Goal: Task Accomplishment & Management: Complete application form

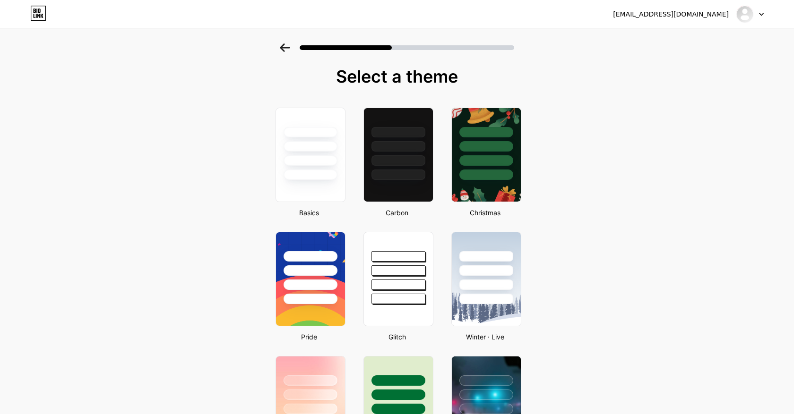
click at [753, 12] on div at bounding box center [749, 14] width 27 height 17
click at [729, 27] on li "Logout" at bounding box center [704, 39] width 117 height 26
click at [673, 43] on li "Logout" at bounding box center [704, 39] width 117 height 26
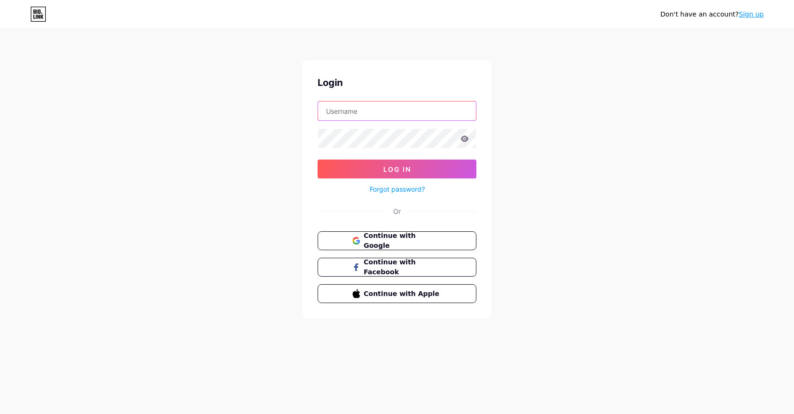
type input "mesumitdubey@gmail.com"
click at [381, 246] on button "Continue with Google" at bounding box center [396, 240] width 161 height 19
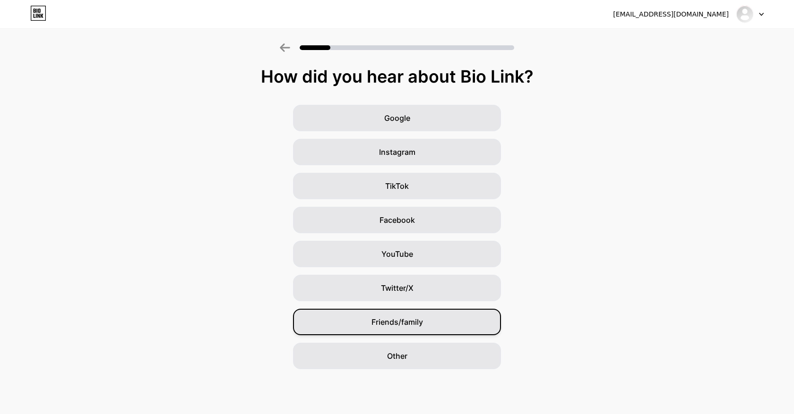
click at [421, 326] on span "Friends/family" at bounding box center [396, 322] width 51 height 11
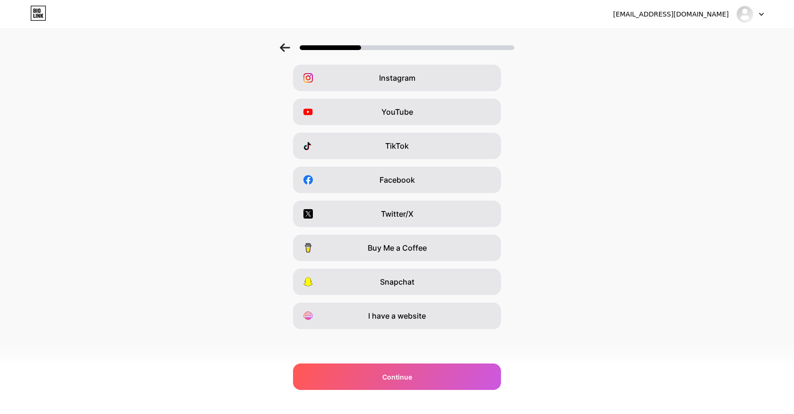
scroll to position [39, 0]
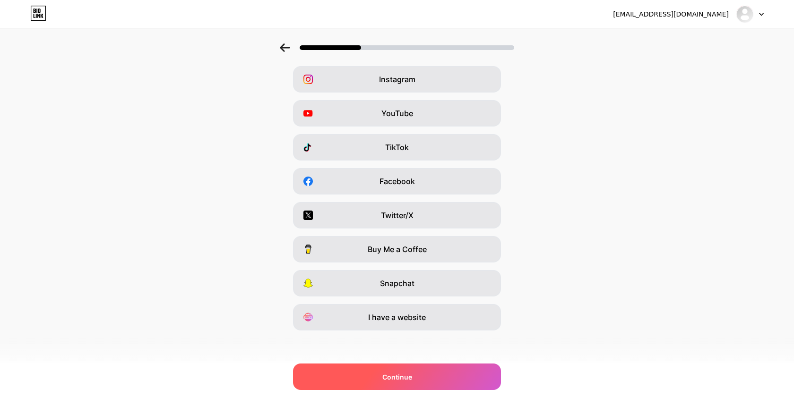
click at [412, 376] on div "Continue" at bounding box center [397, 377] width 208 height 26
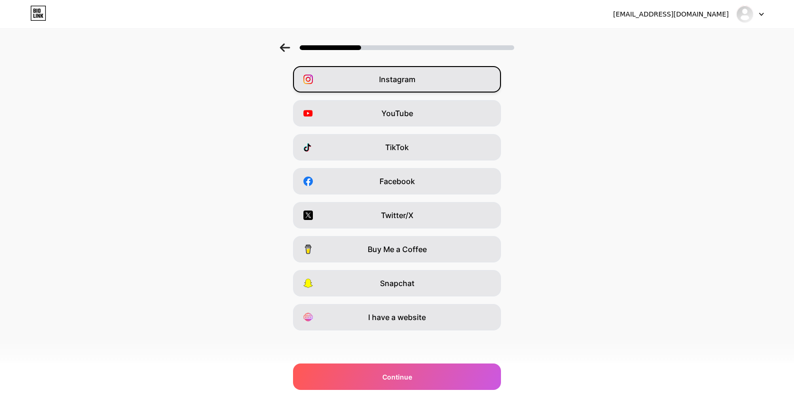
click at [423, 86] on div "Instagram" at bounding box center [397, 79] width 208 height 26
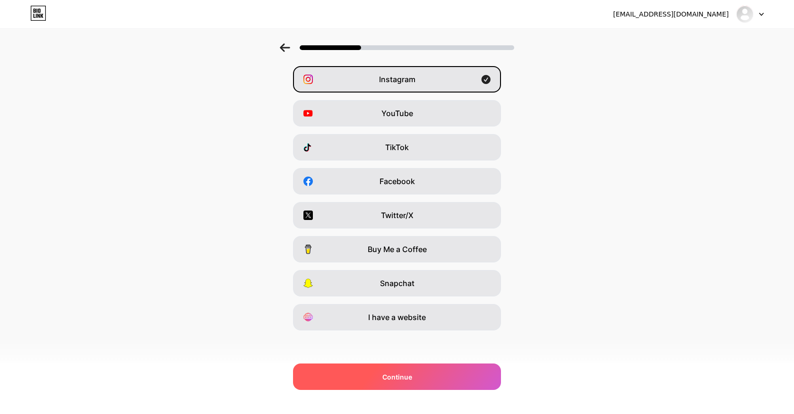
click at [409, 375] on span "Continue" at bounding box center [397, 377] width 30 height 10
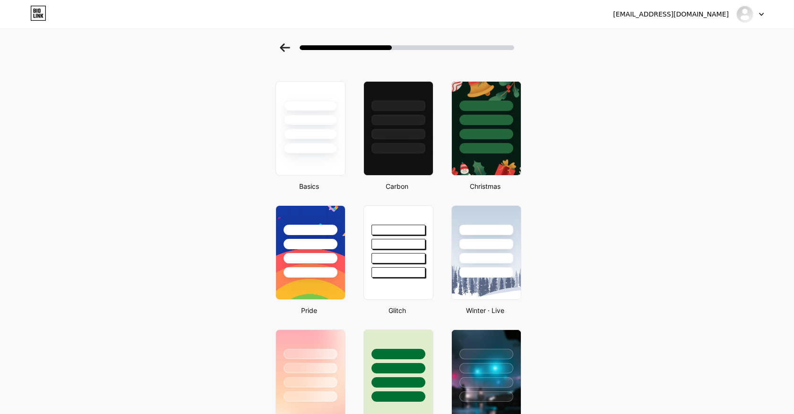
scroll to position [0, 0]
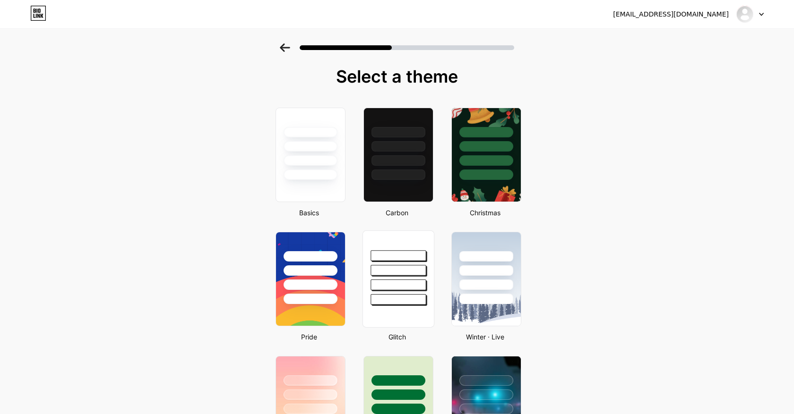
click at [388, 294] on div at bounding box center [397, 299] width 55 height 11
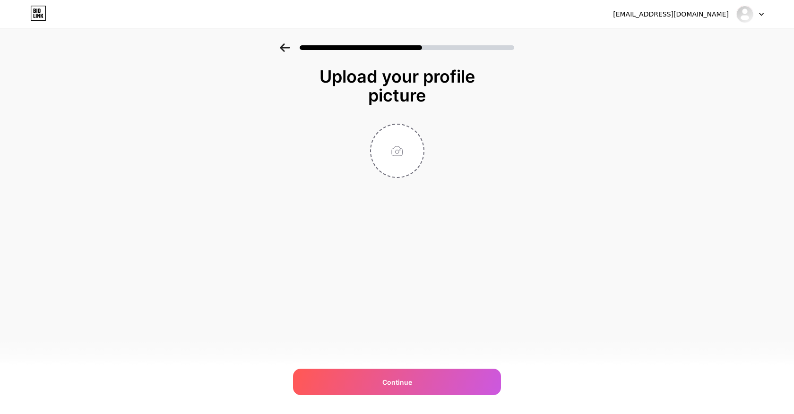
click at [448, 159] on div at bounding box center [396, 151] width 189 height 54
click at [392, 145] on input "file" at bounding box center [397, 151] width 52 height 52
type input "C:\fakepath\[PERSON_NAME] Logo Sign.png"
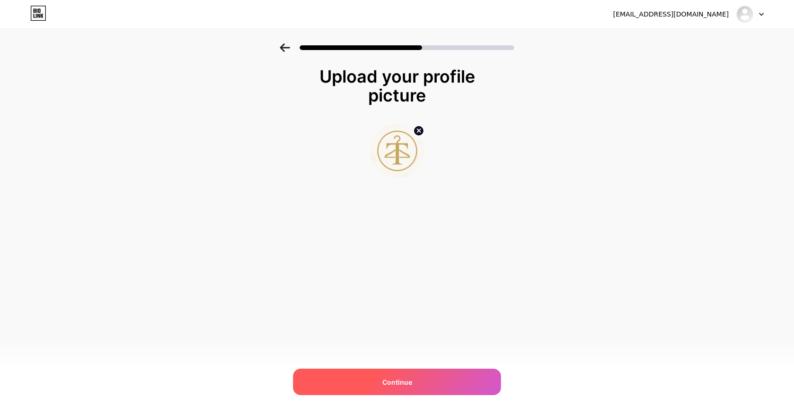
click at [386, 386] on span "Continue" at bounding box center [397, 382] width 30 height 10
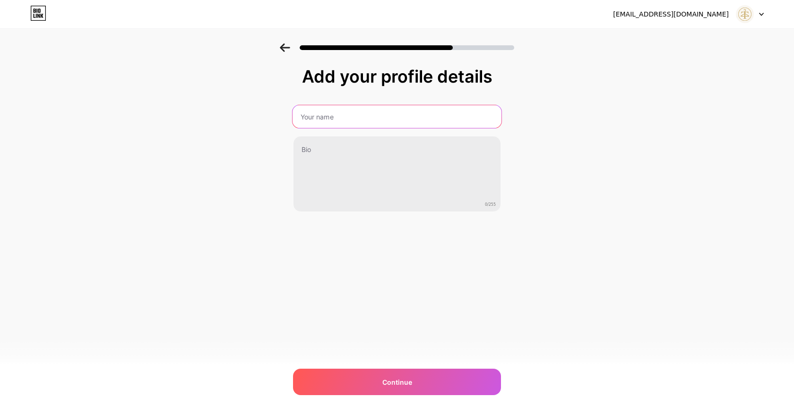
click at [394, 123] on input "text" at bounding box center [396, 116] width 209 height 23
click at [378, 120] on input "[PERSON_NAME] Dry Cleaners" at bounding box center [396, 116] width 209 height 23
type input "[PERSON_NAME] Dry Cleaners"
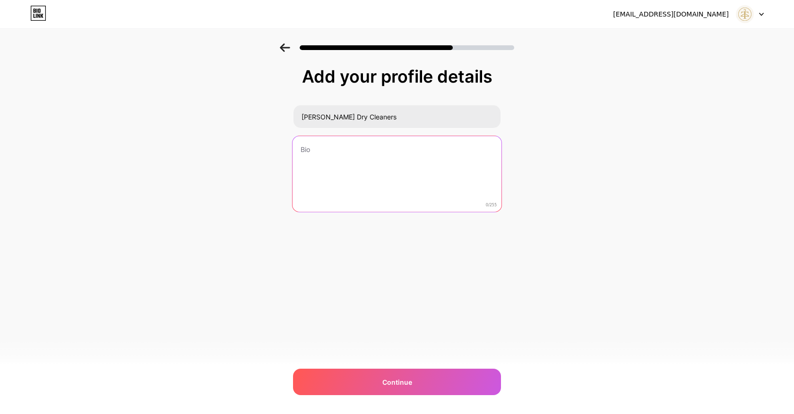
click at [375, 150] on textarea at bounding box center [396, 174] width 209 height 77
paste textarea "[PERSON_NAME] Dry Cleaners Your Clothes, Our Care. Premium [MEDICAL_DATA] and l…"
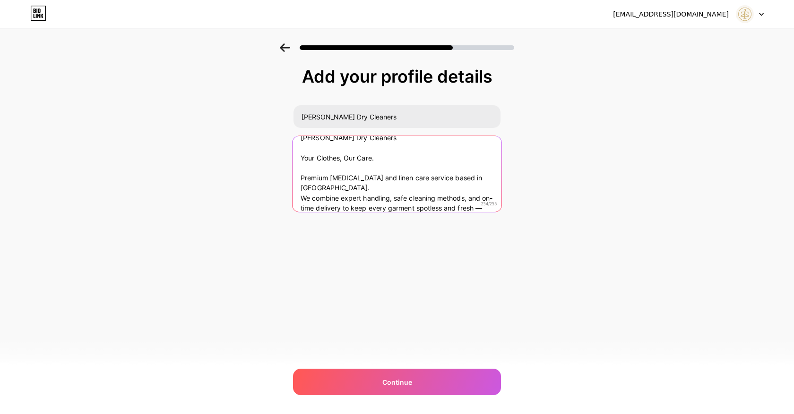
scroll to position [19, 0]
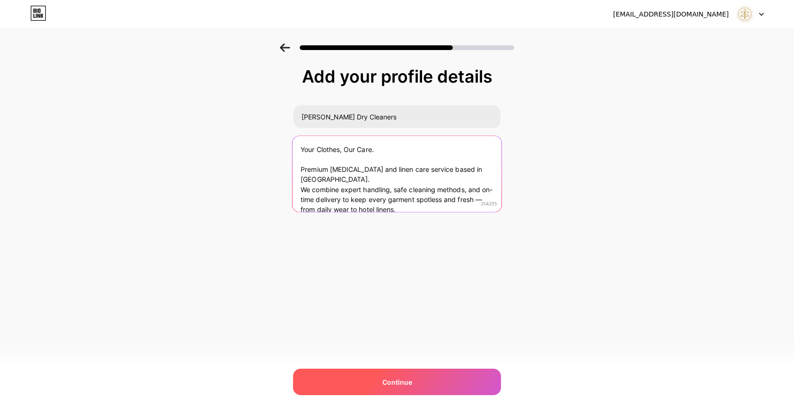
type textarea "[PERSON_NAME] Dry Cleaners Your Clothes, Our Care. Premium [MEDICAL_DATA] and l…"
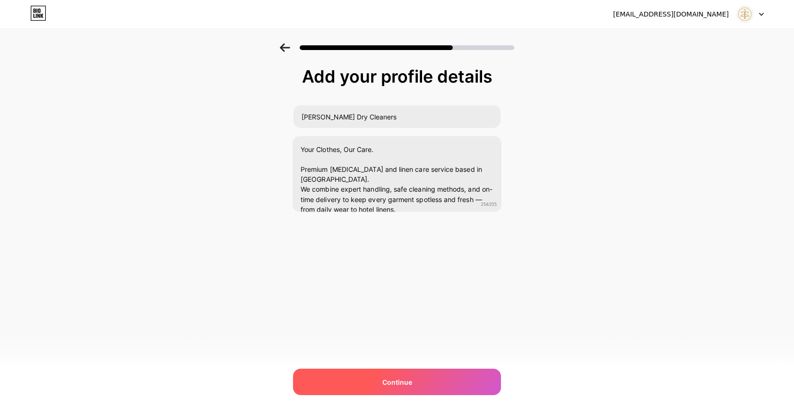
click at [374, 382] on div "Continue" at bounding box center [397, 382] width 208 height 26
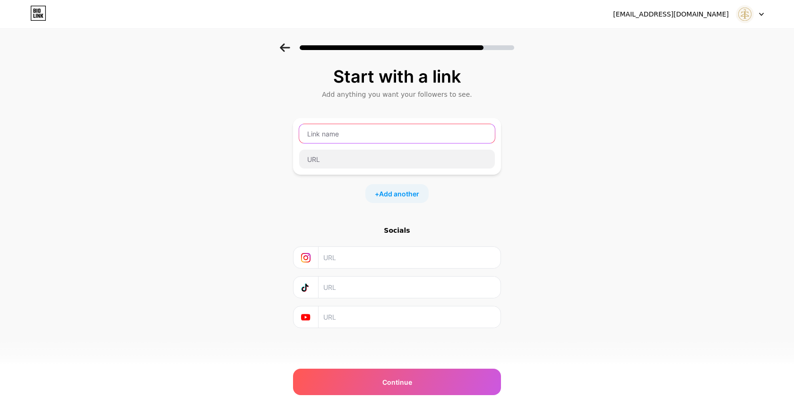
click at [354, 138] on input "text" at bounding box center [397, 133] width 196 height 19
click at [322, 246] on div "Socials" at bounding box center [397, 277] width 208 height 103
click at [461, 251] on input "text" at bounding box center [408, 257] width 171 height 21
paste input "[URL][DOMAIN_NAME]"
type input "[URL][DOMAIN_NAME]"
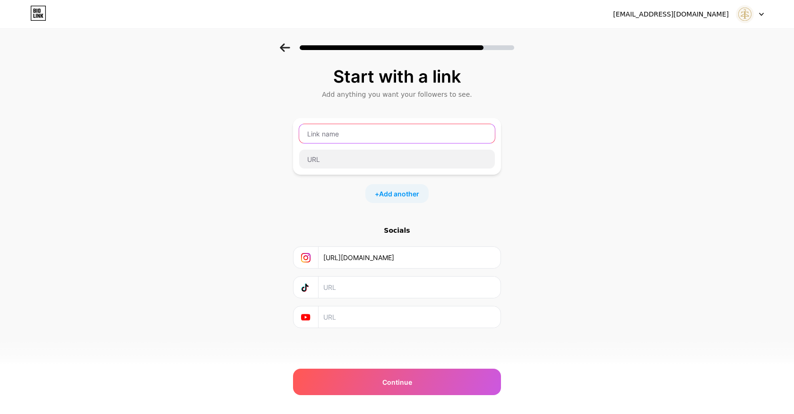
click at [402, 134] on input "text" at bounding box center [397, 133] width 196 height 19
paste input "[URL][DOMAIN_NAME]"
type input "[URL][DOMAIN_NAME]"
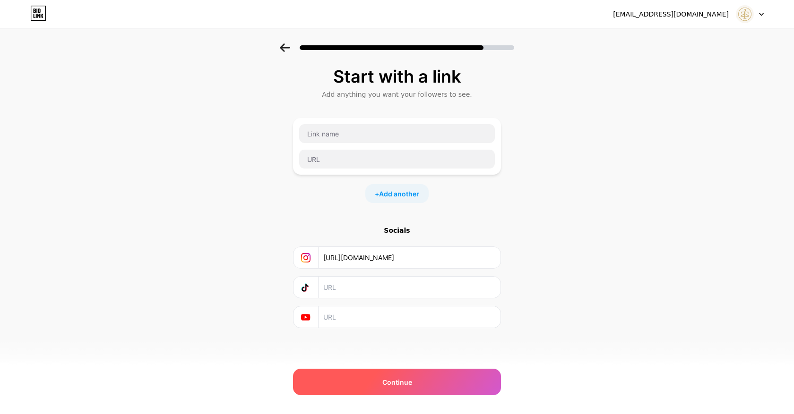
click at [422, 379] on div "Continue" at bounding box center [397, 382] width 208 height 26
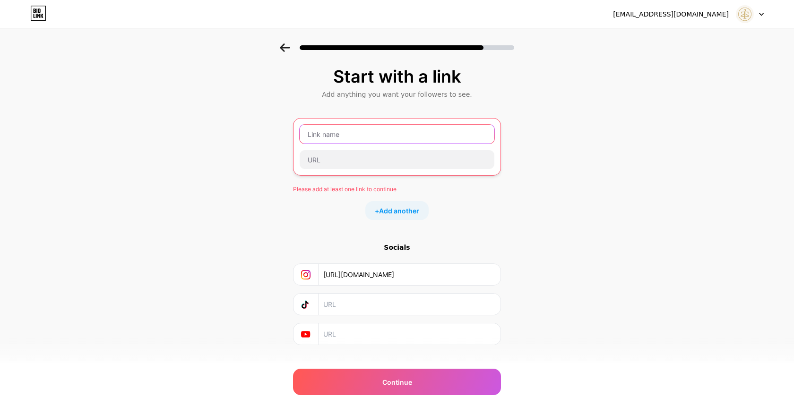
click at [394, 137] on input "text" at bounding box center [397, 134] width 195 height 19
paste input "[URL][DOMAIN_NAME]"
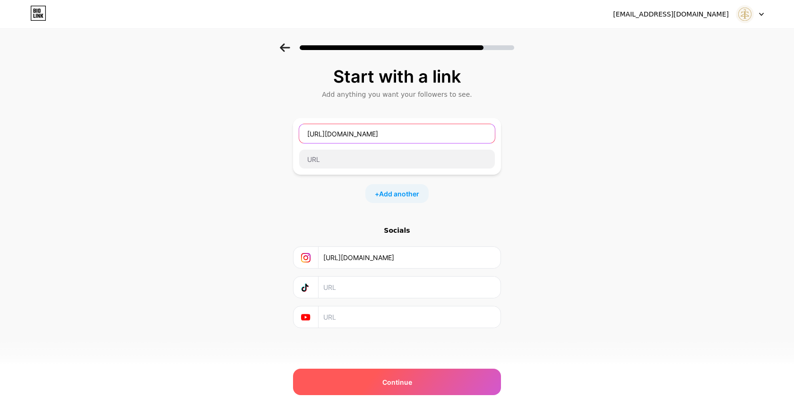
type input "[URL][DOMAIN_NAME]"
click at [408, 389] on div "Continue" at bounding box center [397, 382] width 208 height 26
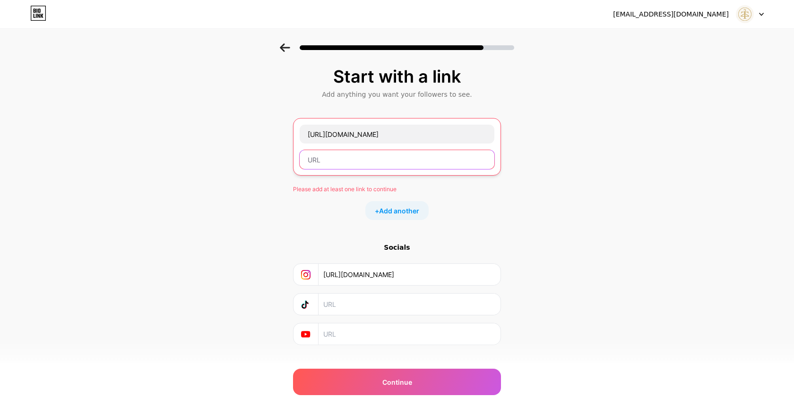
click at [397, 168] on input "text" at bounding box center [397, 159] width 195 height 19
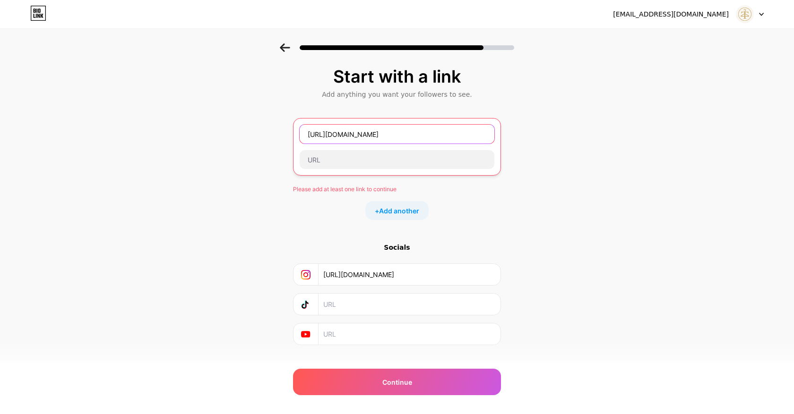
click at [432, 136] on input "[URL][DOMAIN_NAME]" at bounding box center [397, 134] width 195 height 19
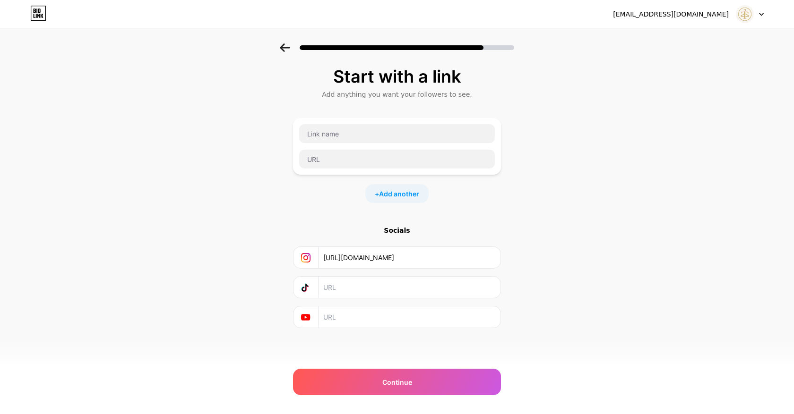
click at [587, 126] on div "Start with a link Add anything you want your followers to see. + Add another So…" at bounding box center [397, 209] width 794 height 332
click at [465, 128] on input "text" at bounding box center [397, 133] width 196 height 19
type input "Instagram Connect"
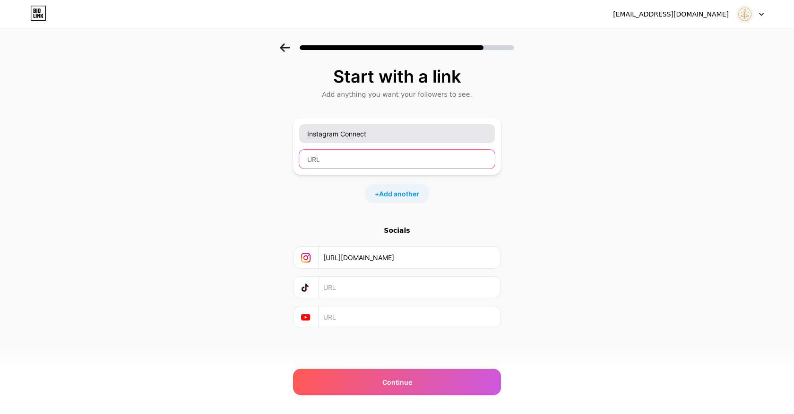
paste input "[URL][DOMAIN_NAME]"
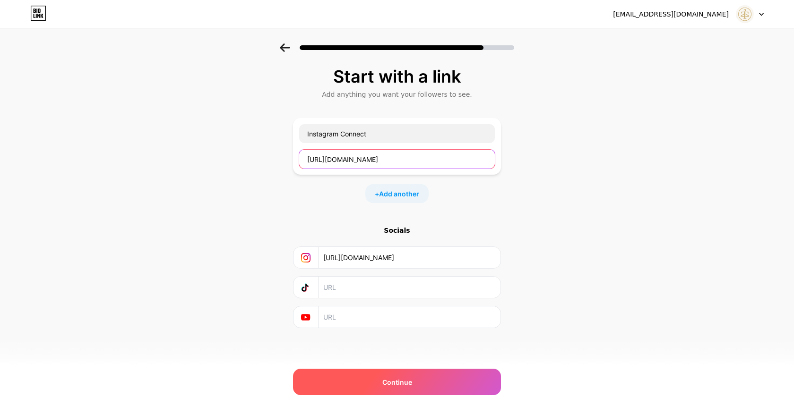
type input "[URL][DOMAIN_NAME]"
click at [434, 378] on div "Continue" at bounding box center [397, 382] width 208 height 26
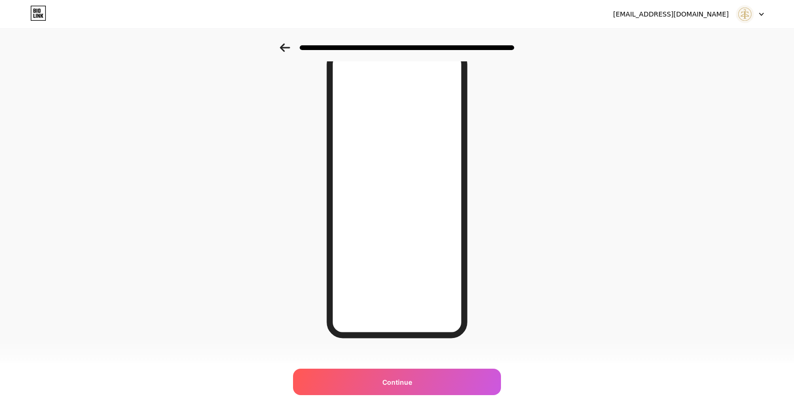
scroll to position [46, 0]
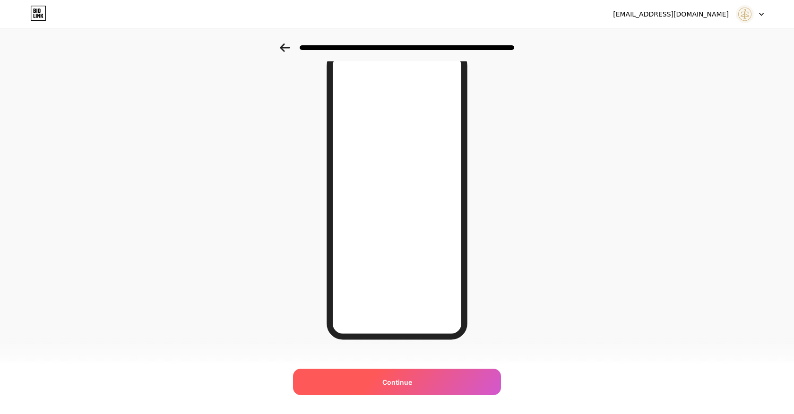
click at [398, 378] on span "Continue" at bounding box center [397, 382] width 30 height 10
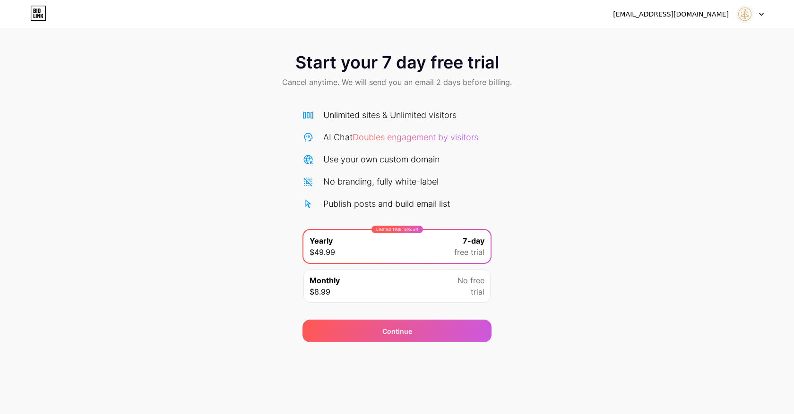
click at [408, 277] on div "Monthly $8.99 No free trial" at bounding box center [396, 286] width 187 height 33
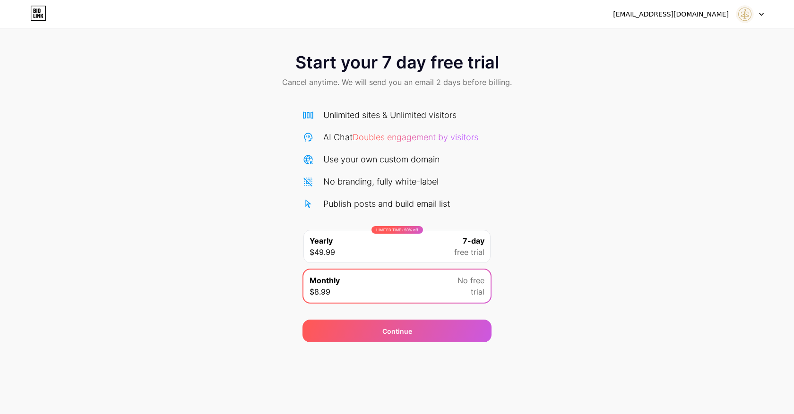
click at [428, 184] on div "No branding, fully white-label" at bounding box center [380, 181] width 115 height 13
click at [421, 261] on div "LIMITED TIME : 50% off Yearly $49.99 7-day free trial" at bounding box center [396, 246] width 187 height 33
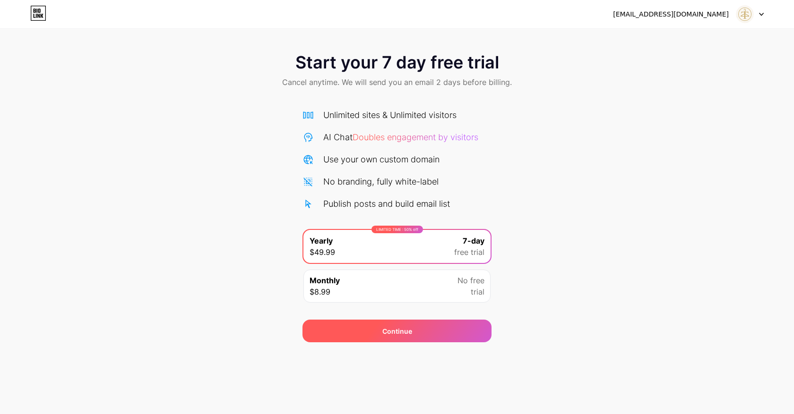
click at [405, 331] on span "Continue" at bounding box center [397, 331] width 30 height 10
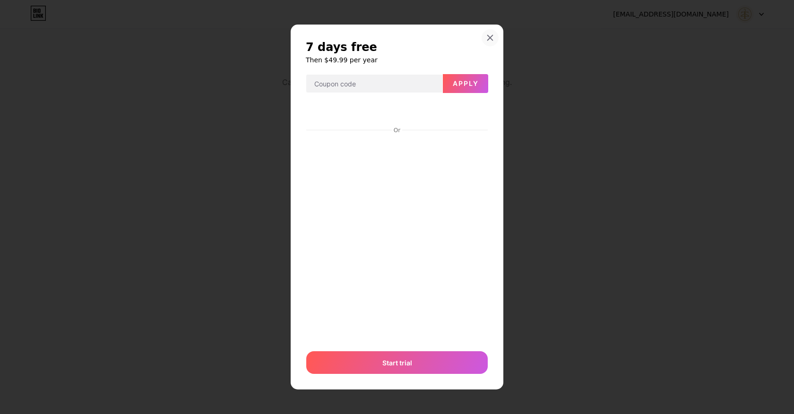
click at [489, 38] on icon at bounding box center [490, 37] width 5 height 5
